Goal: Navigation & Orientation: Find specific page/section

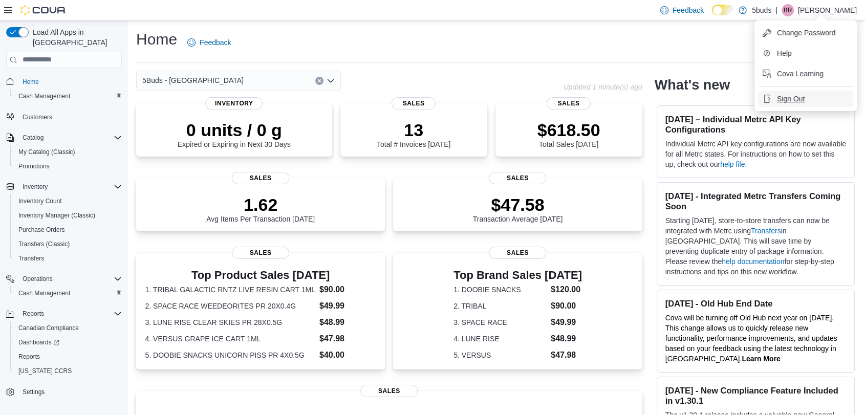
click at [801, 104] on button "Sign Out" at bounding box center [805, 99] width 94 height 16
